Goal: Task Accomplishment & Management: Use online tool/utility

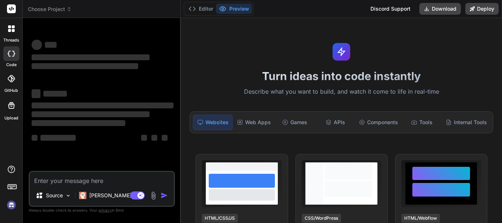
type textarea "x"
click at [46, 182] on textarea at bounding box center [102, 178] width 144 height 13
type textarea "erew"
type textarea "x"
type textarea "erewdfe"
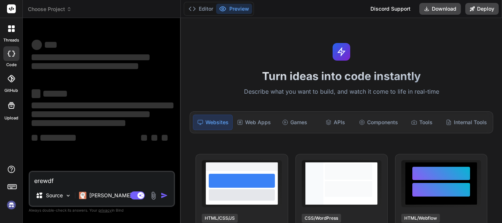
type textarea "x"
type textarea "erewdfef"
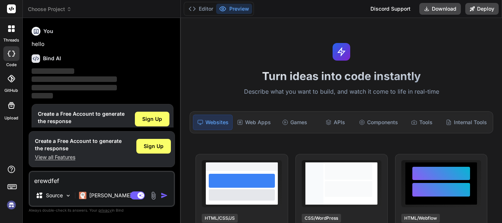
scroll to position [16, 0]
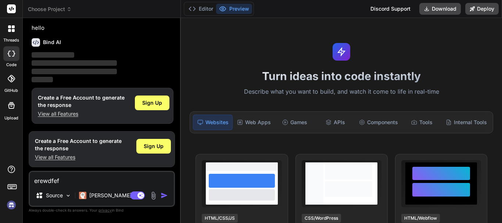
type textarea "x"
type textarea "erewdfefe"
type textarea "x"
type textarea "erewdfefefe"
click at [158, 105] on span "Sign Up" at bounding box center [152, 102] width 20 height 7
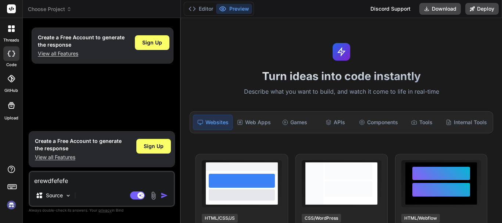
type textarea "x"
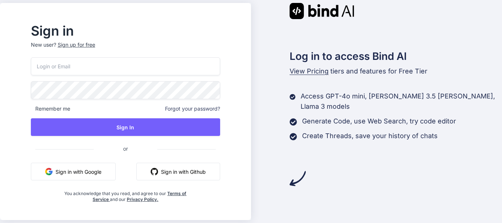
click at [93, 43] on div "Sign up for free" at bounding box center [76, 44] width 37 height 7
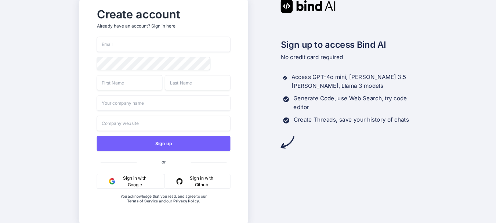
click at [117, 40] on input "email" at bounding box center [164, 44] width 134 height 15
paste input "bovhwx153@novamails.my"
type input "bovhwx153@novamails.my"
click at [123, 82] on input "text" at bounding box center [130, 82] width 66 height 15
type input "rtgrtf"
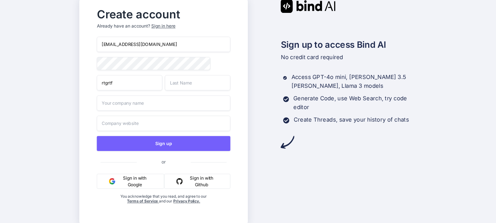
click at [184, 85] on input "text" at bounding box center [198, 82] width 66 height 15
type input "hthgth"
click at [139, 106] on input "text" at bounding box center [164, 103] width 134 height 15
type input "htgh6ty"
click at [125, 129] on input "text" at bounding box center [164, 123] width 134 height 15
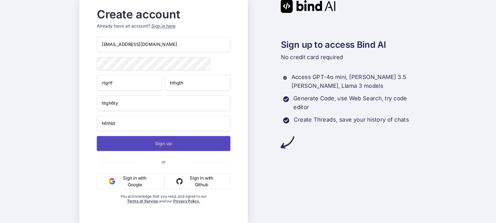
type input "h6thbt"
click at [154, 140] on button "Sign up" at bounding box center [164, 143] width 134 height 15
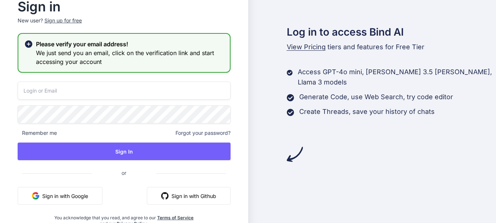
click at [58, 91] on input "email" at bounding box center [124, 91] width 213 height 18
click at [49, 89] on input "email" at bounding box center [124, 91] width 213 height 18
paste input "bovhwx153@novamails.my"
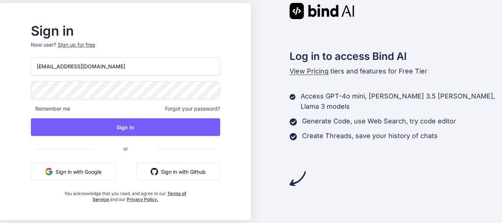
type input "bovhwx153@novamails.my"
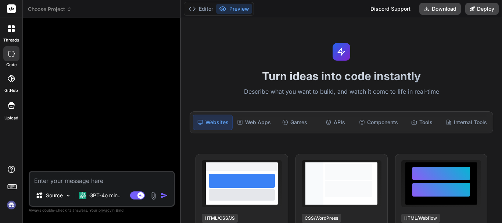
click at [12, 205] on img at bounding box center [11, 205] width 12 height 12
click at [14, 205] on img at bounding box center [11, 205] width 12 height 12
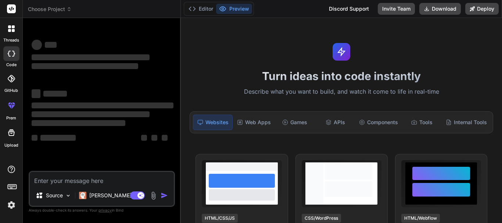
click at [49, 180] on textarea at bounding box center [102, 178] width 144 height 13
type textarea "x"
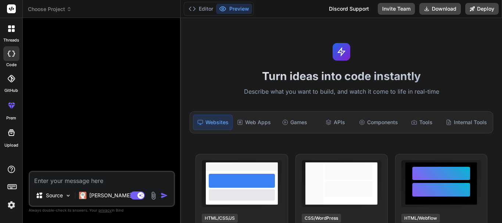
paste textarea "if (isset($attr_update_array['ai_nurture_after_hours_lead'])) { unset($attr_upd…"
type textarea "if (isset($attr_update_array['ai_nurture_after_hours_lead'])) { unset($attr_upd…"
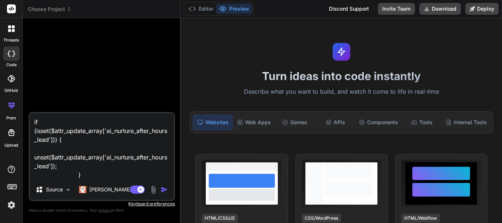
click at [88, 175] on textarea "if (isset($attr_update_array['ai_nurture_after_hours_lead'])) { unset($attr_upd…" at bounding box center [102, 146] width 144 height 66
type textarea "x"
type textarea "if (isset($attr_update_array['ai_nurture_after_hours_lead'])) { unset($attr_upd…"
type textarea "x"
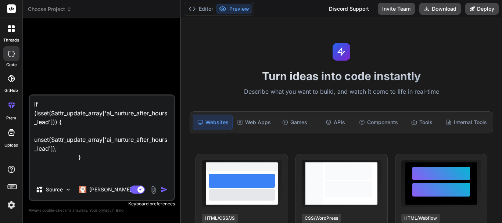
type textarea "if (isset($attr_update_array['ai_nurture_after_hours_lead'])) { unset($attr_upd…"
type textarea "x"
type textarea "if (isset($attr_update_array['ai_nurture_after_hours_lead'])) { unset($attr_upd…"
type textarea "x"
type textarea "if (isset($attr_update_array['ai_nurture_after_hours_lead'])) { unset($attr_upd…"
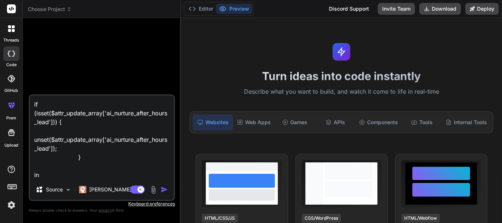
type textarea "x"
type textarea "if (isset($attr_update_array['ai_nurture_after_hours_lead'])) { unset($attr_upd…"
type textarea "x"
type textarea "if (isset($attr_update_array['ai_nurture_after_hours_lead'])) { unset($attr_upd…"
type textarea "x"
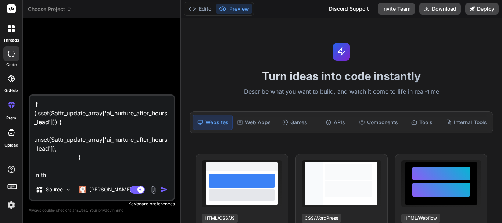
type textarea "if (isset($attr_update_array['ai_nurture_after_hours_lead'])) { unset($attr_upd…"
type textarea "x"
type textarea "if (isset($attr_update_array['ai_nurture_after_hours_lead'])) { unset($attr_upd…"
type textarea "x"
type textarea "if (isset($attr_update_array['ai_nurture_after_hours_lead'])) { unset($attr_upd…"
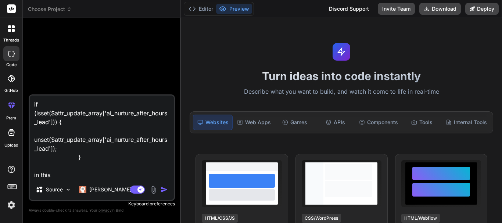
type textarea "x"
type textarea "if (isset($attr_update_array['ai_nurture_after_hours_lead'])) { unset($attr_upd…"
type textarea "x"
type textarea "if (isset($attr_update_array['ai_nurture_after_hours_lead'])) { unset($attr_upd…"
type textarea "x"
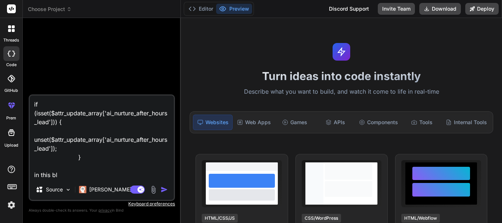
type textarea "if (isset($attr_update_array['ai_nurture_after_hours_lead'])) { unset($attr_upd…"
type textarea "x"
type textarea "if (isset($attr_update_array['ai_nurture_after_hours_lead'])) { unset($attr_upd…"
type textarea "x"
type textarea "if (isset($attr_update_array['ai_nurture_after_hours_lead'])) { unset($attr_upd…"
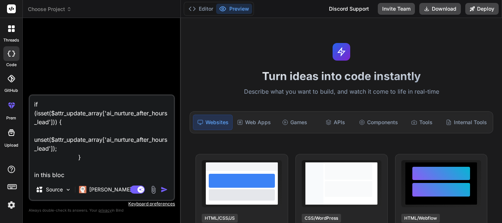
type textarea "x"
type textarea "if (isset($attr_update_array['ai_nurture_after_hours_lead'])) { unset($attr_upd…"
type textarea "x"
type textarea "if (isset($attr_update_array['ai_nurture_after_hours_lead'])) { unset($attr_upd…"
type textarea "x"
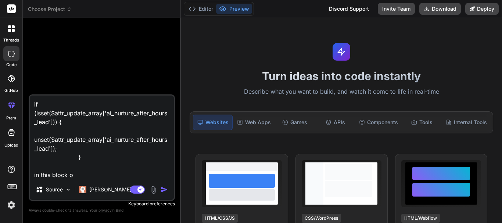
type textarea "if (isset($attr_update_array['ai_nurture_after_hours_lead'])) { unset($attr_upd…"
type textarea "x"
type textarea "if (isset($attr_update_array['ai_nurture_after_hours_lead'])) { unset($attr_upd…"
type textarea "x"
type textarea "if (isset($attr_update_array['ai_nurture_after_hours_lead'])) { unset($attr_upd…"
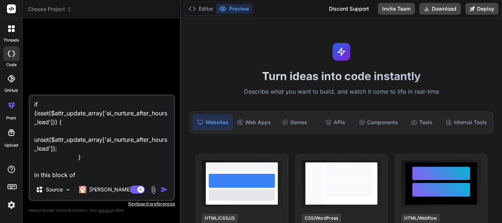
type textarea "x"
type textarea "if (isset($attr_update_array['ai_nurture_after_hours_lead'])) { unset($attr_upd…"
type textarea "x"
type textarea "if (isset($attr_update_array['ai_nurture_after_hours_lead'])) { unset($attr_upd…"
type textarea "x"
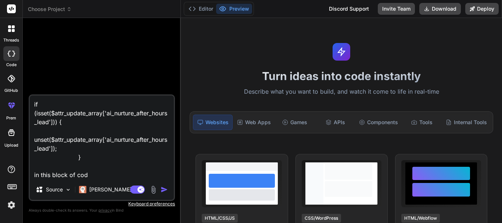
type textarea "if (isset($attr_update_array['ai_nurture_after_hours_lead'])) { unset($attr_upd…"
type textarea "x"
type textarea "if (isset($attr_update_array['ai_nurture_after_hours_lead'])) { unset($attr_upd…"
type textarea "x"
click at [102, 173] on textarea "if (isset($attr_update_array['ai_nurture_after_hours_lead'])) { unset($attr_upd…" at bounding box center [102, 138] width 144 height 84
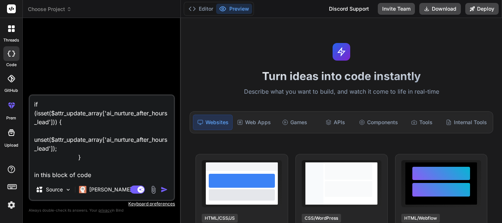
type textarea "if (isset($attr_update_array['ai_nurture_after_hours_lead'])) { unset($attr_upd…"
type textarea "x"
type textarea "if (isset($attr_update_array['ai_nurture_after_hours_lead'])) { unset($attr_upd…"
type textarea "x"
type textarea "if (isset($attr_update_array['ai_nurture_after_hours_lead'])) { unset($attr_upd…"
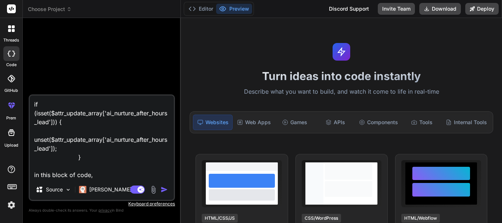
type textarea "x"
type textarea "if (isset($attr_update_array['ai_nurture_after_hours_lead'])) { unset($attr_upd…"
type textarea "x"
type textarea "if (isset($attr_update_array['ai_nurture_after_hours_lead'])) { unset($attr_upd…"
type textarea "x"
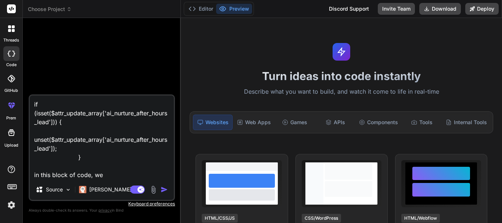
type textarea "if (isset($attr_update_array['ai_nurture_after_hours_lead'])) { unset($attr_upd…"
type textarea "x"
type textarea "if (isset($attr_update_array['ai_nurture_after_hours_lead'])) { unset($attr_upd…"
type textarea "x"
type textarea "if (isset($attr_update_array['ai_nurture_after_hours_lead'])) { unset($attr_upd…"
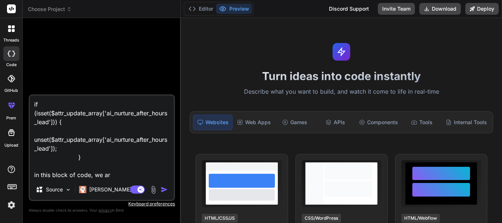
type textarea "x"
type textarea "if (isset($attr_update_array['ai_nurture_after_hours_lead'])) { unset($attr_upd…"
type textarea "x"
type textarea "if (isset($attr_update_array['ai_nurture_after_hours_lead'])) { unset($attr_upd…"
type textarea "x"
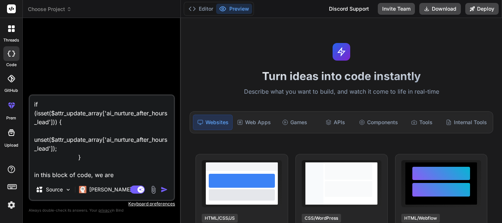
type textarea "if (isset($attr_update_array['ai_nurture_after_hours_lead'])) { unset($attr_upd…"
type textarea "x"
type textarea "if (isset($attr_update_array['ai_nurture_after_hours_lead'])) { unset($attr_upd…"
type textarea "x"
type textarea "if (isset($attr_update_array['ai_nurture_after_hours_lead'])) { unset($attr_upd…"
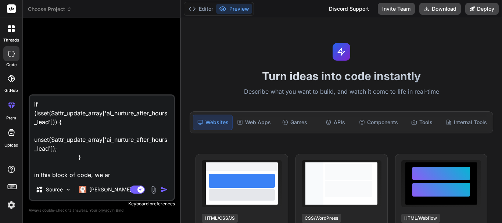
type textarea "x"
type textarea "if (isset($attr_update_array['ai_nurture_after_hours_lead'])) { unset($attr_upd…"
type textarea "x"
type textarea "if (isset($attr_update_array['ai_nurture_after_hours_lead'])) { unset($attr_upd…"
type textarea "x"
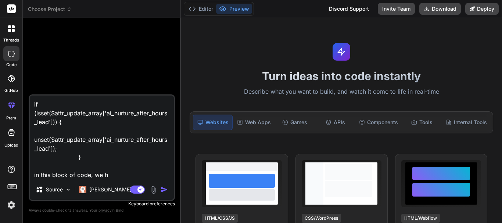
type textarea "if (isset($attr_update_array['ai_nurture_after_hours_lead'])) { unset($attr_upd…"
type textarea "x"
type textarea "if (isset($attr_update_array['ai_nurture_after_hours_lead'])) { unset($attr_upd…"
type textarea "x"
type textarea "if (isset($attr_update_array['ai_nurture_after_hours_lead'])) { unset($attr_upd…"
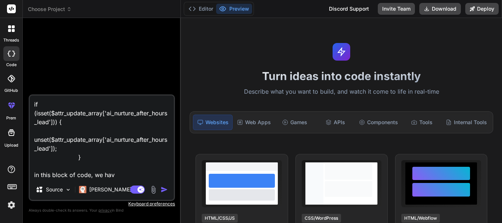
type textarea "x"
type textarea "if (isset($attr_update_array['ai_nurture_after_hours_lead'])) { unset($attr_upd…"
type textarea "x"
type textarea "if (isset($attr_update_array['ai_nurture_after_hours_lead'])) { unset($attr_upd…"
type textarea "x"
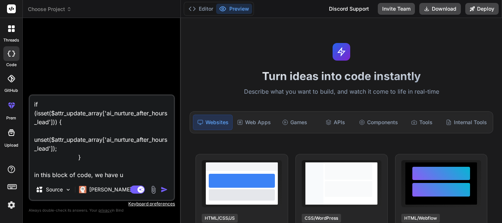
type textarea "if (isset($attr_update_array['ai_nurture_after_hours_lead'])) { unset($attr_upd…"
type textarea "x"
type textarea "if (isset($attr_update_array['ai_nurture_after_hours_lead'])) { unset($attr_upd…"
type textarea "x"
type textarea "if (isset($attr_update_array['ai_nurture_after_hours_lead'])) { unset($attr_upd…"
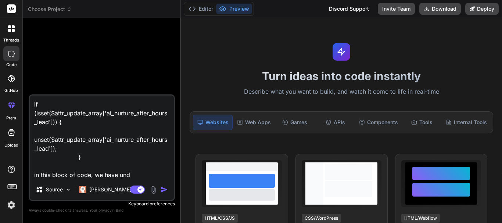
type textarea "x"
type textarea "if (isset($attr_update_array['ai_nurture_after_hours_lead'])) { unset($attr_upd…"
type textarea "x"
type textarea "if (isset($attr_update_array['ai_nurture_after_hours_lead'])) { unset($attr_upd…"
type textarea "x"
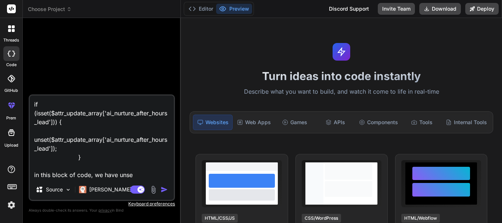
type textarea "if (isset($attr_update_array['ai_nurture_after_hours_lead'])) { unset($attr_upd…"
type textarea "x"
type textarea "if (isset($attr_update_array['ai_nurture_after_hours_lead'])) { unset($attr_upd…"
type textarea "x"
type textarea "if (isset($attr_update_array['ai_nurture_after_hours_lead'])) { unset($attr_upd…"
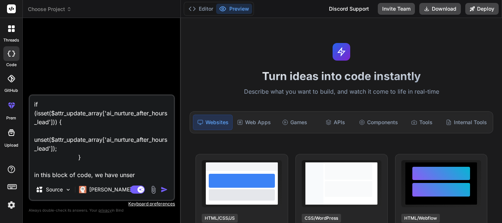
type textarea "x"
type textarea "if (isset($attr_update_array['ai_nurture_after_hours_lead'])) { unset($attr_upd…"
type textarea "x"
type textarea "if (isset($attr_update_array['ai_nurture_after_hours_lead'])) { unset($attr_upd…"
type textarea "x"
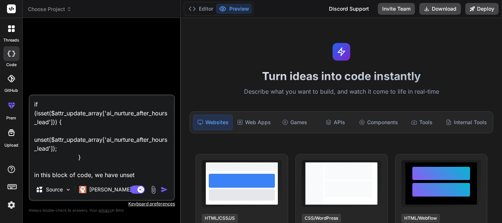
type textarea "if (isset($attr_update_array['ai_nurture_after_hours_lead'])) { unset($attr_upd…"
type textarea "x"
type textarea "if (isset($attr_update_array['ai_nurture_after_hours_lead'])) { unset($attr_upd…"
type textarea "x"
type textarea "if (isset($attr_update_array['ai_nurture_after_hours_lead'])) { unset($attr_upd…"
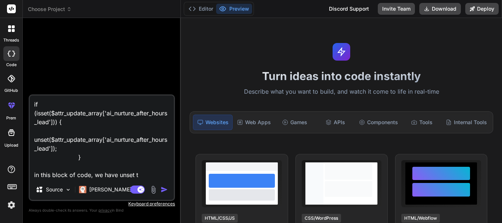
type textarea "x"
type textarea "if (isset($attr_update_array['ai_nurture_after_hours_lead'])) { unset($attr_upd…"
type textarea "x"
type textarea "if (isset($attr_update_array['ai_nurture_after_hours_lead'])) { unset($attr_upd…"
type textarea "x"
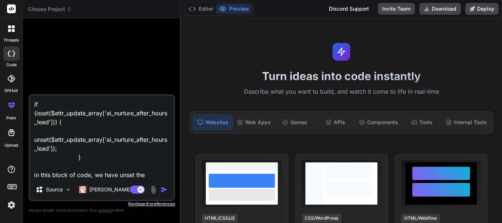
type textarea "if (isset($attr_update_array['ai_nurture_after_hours_lead'])) { unset($attr_upd…"
type textarea "x"
type textarea "if (isset($attr_update_array['ai_nurture_after_hours_lead'])) { unset($attr_upd…"
type textarea "x"
type textarea "if (isset($attr_update_array['ai_nurture_after_hours_lead'])) { unset($attr_upd…"
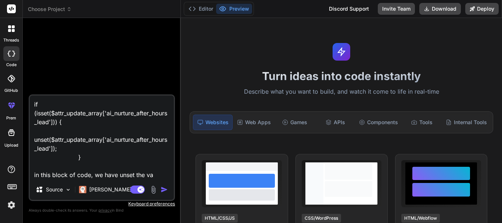
type textarea "x"
type textarea "if (isset($attr_update_array['ai_nurture_after_hours_lead'])) { unset($attr_upd…"
type textarea "x"
type textarea "if (isset($attr_update_array['ai_nurture_after_hours_lead'])) { unset($attr_upd…"
type textarea "x"
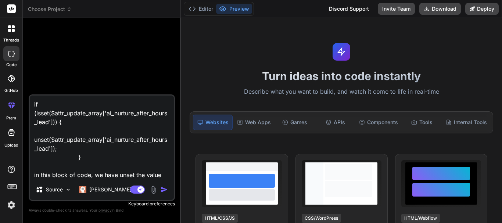
type textarea "if (isset($attr_update_array['ai_nurture_after_hours_lead'])) { unset($attr_upd…"
type textarea "x"
type textarea "if (isset($attr_update_array['ai_nurture_after_hours_lead'])) { unset($attr_upd…"
type textarea "x"
type textarea "if (isset($attr_update_array['ai_nurture_after_hours_lead'])) { unset($attr_upd…"
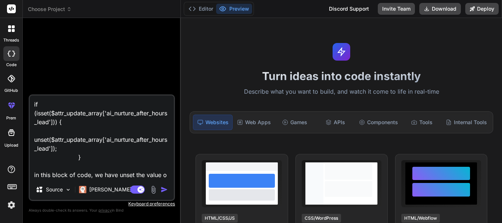
type textarea "x"
type textarea "if (isset($attr_update_array['ai_nurture_after_hours_lead'])) { unset($attr_upd…"
type textarea "x"
drag, startPoint x: 107, startPoint y: 115, endPoint x: 47, endPoint y: 125, distance: 60.6
click at [47, 125] on textarea "if (isset($attr_update_array['ai_nurture_after_hours_lead'])) { unset($attr_upd…" at bounding box center [102, 138] width 144 height 84
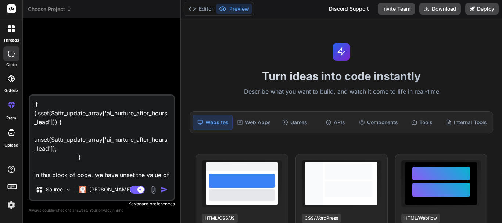
click at [171, 174] on textarea "if (isset($attr_update_array['ai_nurture_after_hours_lead'])) { unset($attr_upd…" at bounding box center [102, 138] width 144 height 84
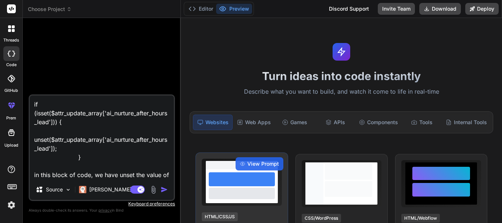
type textarea "if (isset($attr_update_array['ai_nurture_after_hours_lead'])) { unset($attr_upd…"
type textarea "x"
paste textarea "ai_nurture_after_hours_lead"
type textarea "if (isset($attr_update_array['ai_nurture_after_hours_lead'])) { unset($attr_upd…"
type textarea "x"
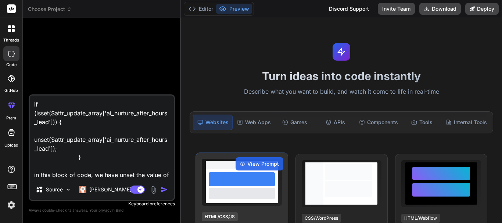
scroll to position [1, 0]
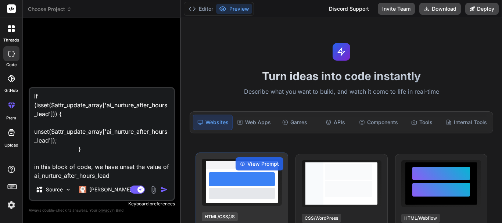
type textarea "if (isset($attr_update_array['ai_nurture_after_hours_lead'])) { unset($attr_upd…"
type textarea "x"
type textarea "if (isset($attr_update_array['ai_nurture_after_hours_lead'])) { unset($attr_upd…"
type textarea "x"
type textarea "if (isset($attr_update_array['ai_nurture_after_hours_lead'])) { unset($attr_upd…"
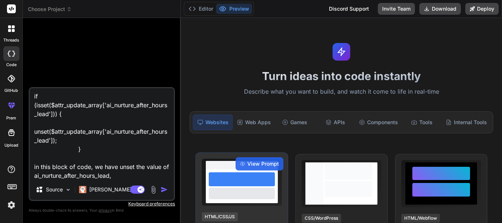
type textarea "x"
type textarea "if (isset($attr_update_array['ai_nurture_after_hours_lead'])) { unset($attr_upd…"
type textarea "x"
type textarea "if (isset($attr_update_array['ai_nurture_after_hours_lead'])) { unset($attr_upd…"
type textarea "x"
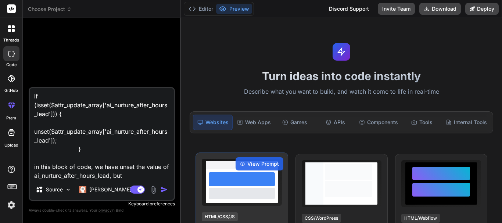
type textarea "if (isset($attr_update_array['ai_nurture_after_hours_lead'])) { unset($attr_upd…"
type textarea "x"
type textarea "if (isset($attr_update_array['ai_nurture_after_hours_lead'])) { unset($attr_upd…"
type textarea "x"
type textarea "if (isset($attr_update_array['ai_nurture_after_hours_lead'])) { unset($attr_upd…"
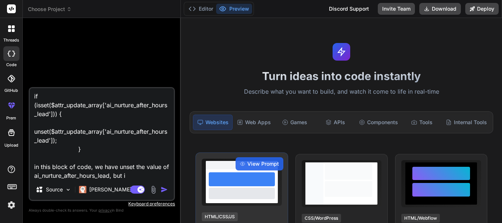
type textarea "x"
type textarea "if (isset($attr_update_array['ai_nurture_after_hours_lead'])) { unset($attr_upd…"
type textarea "x"
type textarea "if (isset($attr_update_array['ai_nurture_after_hours_lead'])) { unset($attr_upd…"
type textarea "x"
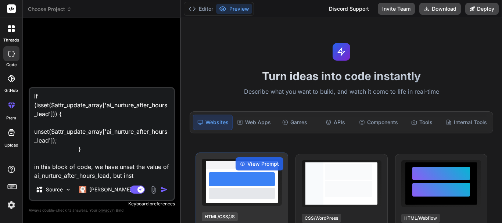
type textarea "if (isset($attr_update_array['ai_nurture_after_hours_lead'])) { unset($attr_upd…"
type textarea "x"
type textarea "if (isset($attr_update_array['ai_nurture_after_hours_lead'])) { unset($attr_upd…"
type textarea "x"
type textarea "if (isset($attr_update_array['ai_nurture_after_hours_lead'])) { unset($attr_upd…"
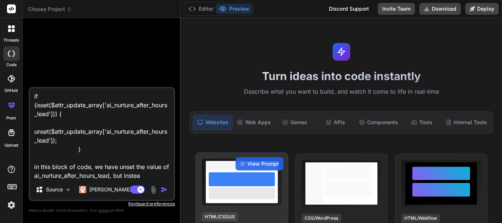
type textarea "x"
type textarea "if (isset($attr_update_array['ai_nurture_after_hours_lead'])) { unset($attr_upd…"
type textarea "x"
type textarea "if (isset($attr_update_array['ai_nurture_after_hours_lead'])) { unset($attr_upd…"
type textarea "x"
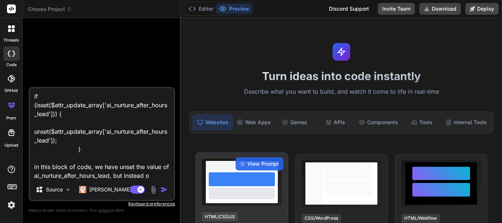
type textarea "if (isset($attr_update_array['ai_nurture_after_hours_lead'])) { unset($attr_upd…"
type textarea "x"
type textarea "if (isset($attr_update_array['ai_nurture_after_hours_lead'])) { unset($attr_upd…"
type textarea "x"
type textarea "if (isset($attr_update_array['ai_nurture_after_hours_lead'])) { unset($attr_upd…"
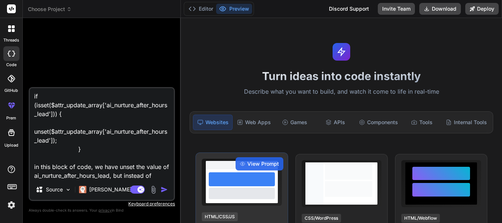
type textarea "x"
type textarea "if (isset($attr_update_array['ai_nurture_after_hours_lead'])) { unset($attr_upd…"
type textarea "x"
type textarea "if (isset($attr_update_array['ai_nurture_after_hours_lead'])) { unset($attr_upd…"
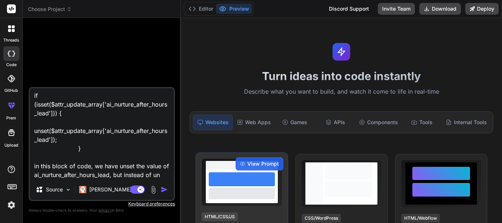
type textarea "x"
type textarea "if (isset($attr_update_array['ai_nurture_after_hours_lead'])) { unset($attr_upd…"
type textarea "x"
type textarea "if (isset($attr_update_array['ai_nurture_after_hours_lead'])) { unset($attr_upd…"
type textarea "x"
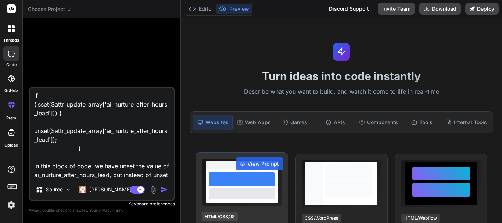
type textarea "if (isset($attr_update_array['ai_nurture_after_hours_lead'])) { unset($attr_upd…"
type textarea "x"
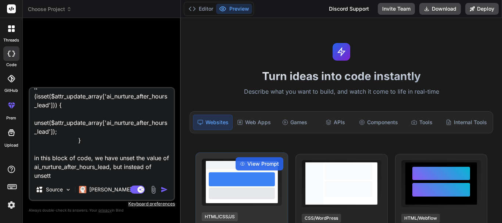
type textarea "if (isset($attr_update_array['ai_nurture_after_hours_lead'])) { unset($attr_upd…"
type textarea "x"
type textarea "if (isset($attr_update_array['ai_nurture_after_hours_lead'])) { unset($attr_upd…"
type textarea "x"
type textarea "if (isset($attr_update_array['ai_nurture_after_hours_lead'])) { unset($attr_upd…"
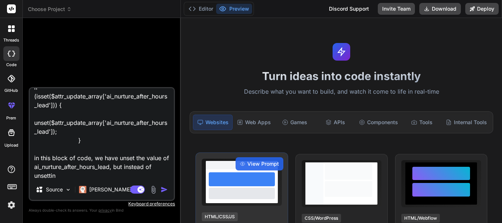
type textarea "x"
type textarea "if (isset($attr_update_array['ai_nurture_after_hours_lead'])) { unset($attr_upd…"
type textarea "x"
type textarea "if (isset($attr_update_array['ai_nurture_after_hours_lead'])) { unset($attr_upd…"
type textarea "x"
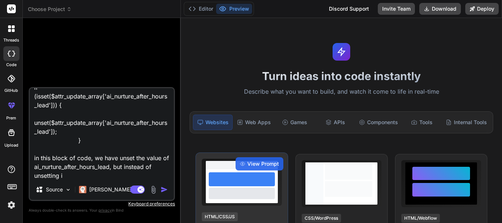
type textarea "if (isset($attr_update_array['ai_nurture_after_hours_lead'])) { unset($attr_upd…"
type textarea "x"
type textarea "if (isset($attr_update_array['ai_nurture_after_hours_lead'])) { unset($attr_upd…"
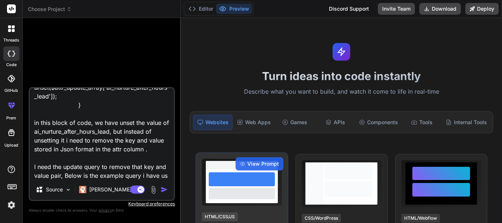
scroll to position [54, 0]
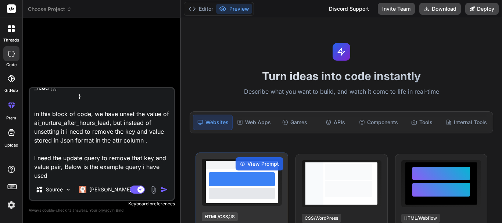
paste textarea "$sql = 'update save_queue_users set status=:status,started=:started[ATTR_REPLAC…"
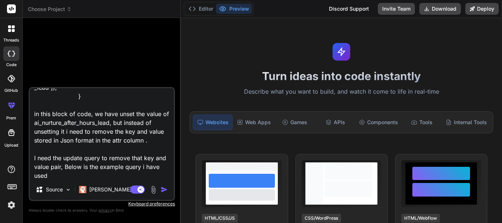
scroll to position [89, 0]
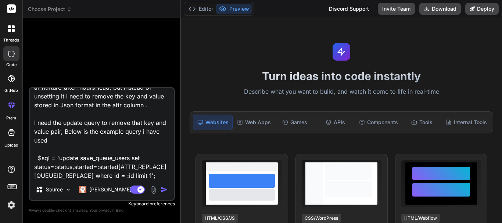
click at [165, 189] on img "button" at bounding box center [164, 189] width 7 height 7
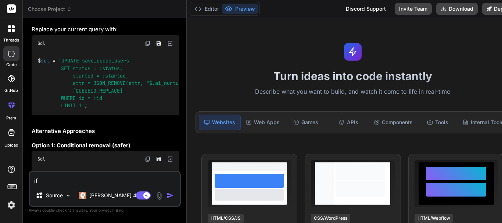
scroll to position [222, 0]
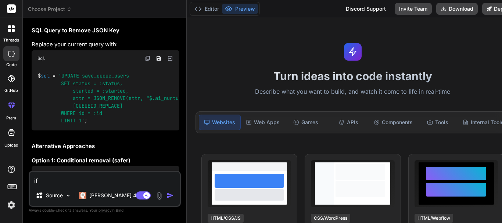
click at [148, 61] on img at bounding box center [148, 58] width 6 height 6
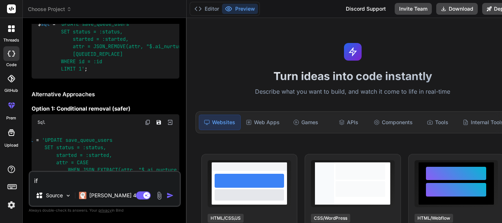
scroll to position [259, 0]
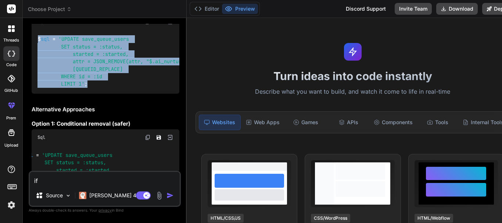
drag, startPoint x: 92, startPoint y: 99, endPoint x: 37, endPoint y: 55, distance: 70.6
click at [37, 55] on div "$ sql = 'UPDATE save_queue_users SET status = :status, started = :started, attr…" at bounding box center [106, 62] width 148 height 64
copy code "$ sql = 'UPDATE save_queue_users SET status = :status, started = :started, attr…"
click at [57, 184] on textarea "if (isset($attr_update_array['ai_nurture_after_hours_lead'])) { unset($attr_upd…" at bounding box center [105, 178] width 150 height 13
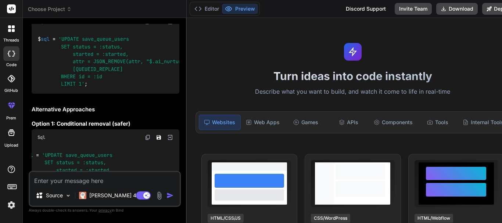
paste textarea "$sql = 'UPDATE save_queue_users SET status = :status, started = :started, attr …"
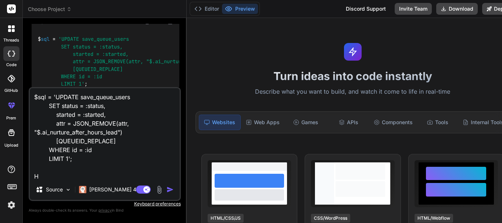
scroll to position [1, 0]
drag, startPoint x: 58, startPoint y: 142, endPoint x: 112, endPoint y: 140, distance: 54.0
click at [112, 140] on textarea "$sql = 'UPDATE save_queue_users SET status = :status, started = :started, attr …" at bounding box center [105, 133] width 150 height 91
click at [79, 170] on textarea "$sql = 'UPDATE save_queue_users SET status = :status, started = :started, attr …" at bounding box center [105, 133] width 150 height 91
click at [79, 176] on textarea "$sql = 'UPDATE save_queue_users SET status = :status, started = :started, attr …" at bounding box center [105, 133] width 150 height 91
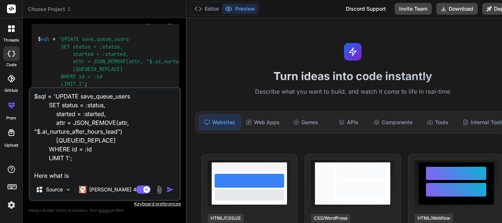
paste textarea "QUEUEID_REPLACE"
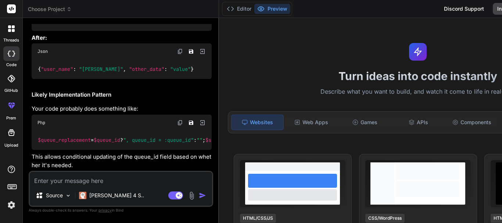
scroll to position [1336, 0]
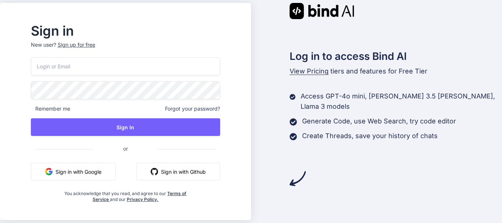
click at [62, 63] on input "email" at bounding box center [125, 66] width 189 height 18
paste input "bovhwx153@novamails.my"
type input "bovhwx153@novamails.my"
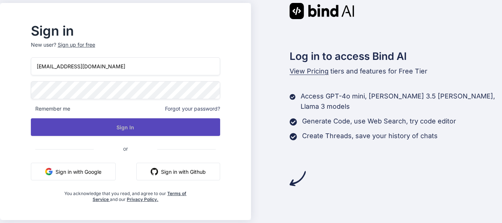
click at [125, 127] on button "Sign In" at bounding box center [125, 127] width 189 height 18
